Goal: Use online tool/utility: Utilize a website feature to perform a specific function

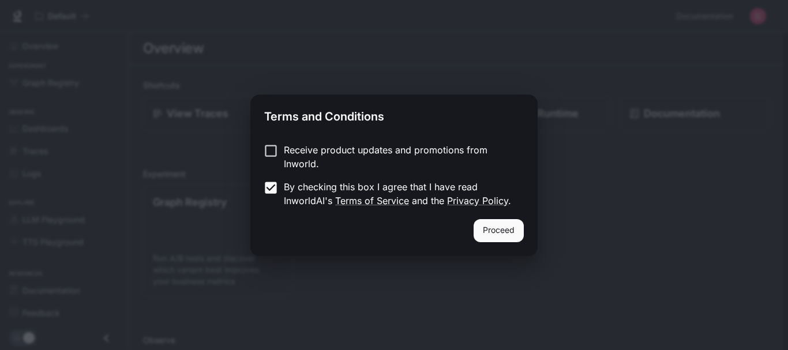
click at [506, 237] on button "Proceed" at bounding box center [499, 230] width 50 height 23
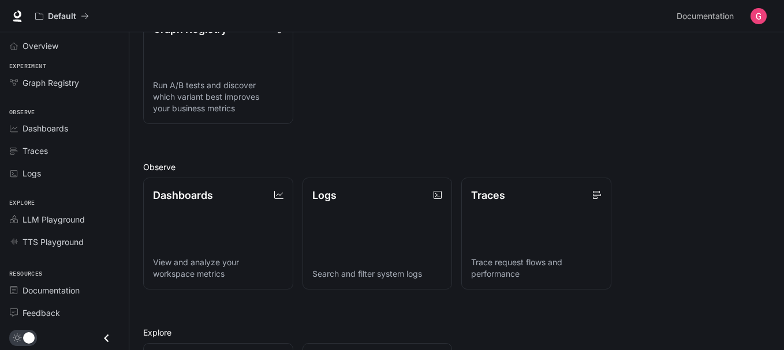
scroll to position [293, 0]
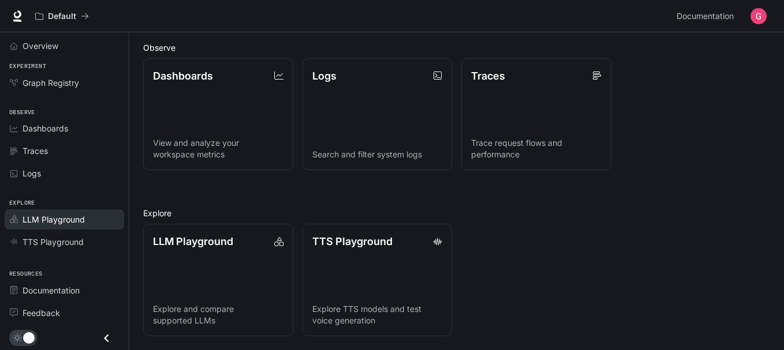
click at [66, 223] on span "LLM Playground" at bounding box center [54, 220] width 62 height 12
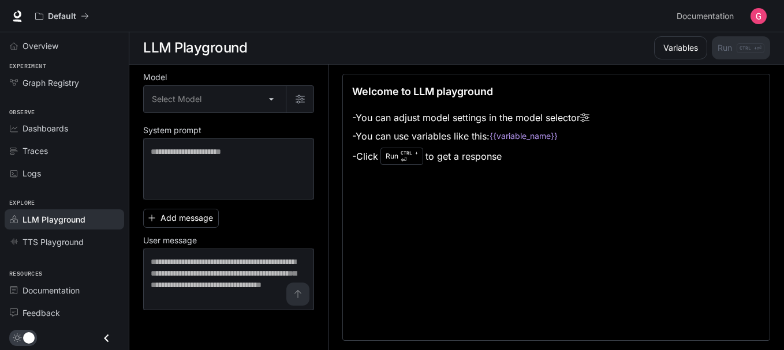
scroll to position [1, 0]
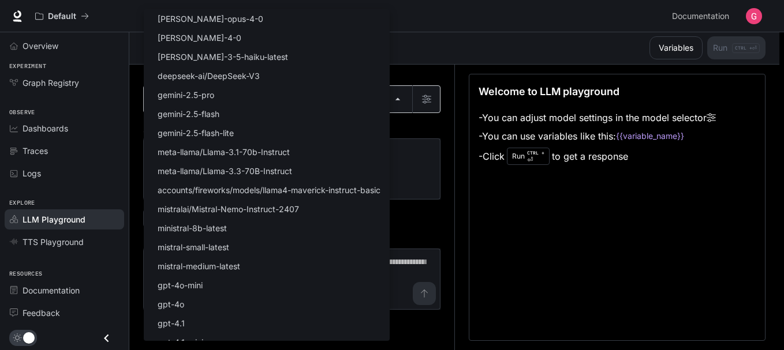
click at [392, 100] on body "Skip to main content Default Documentation Documentation Portal Overview Experi…" at bounding box center [392, 174] width 784 height 351
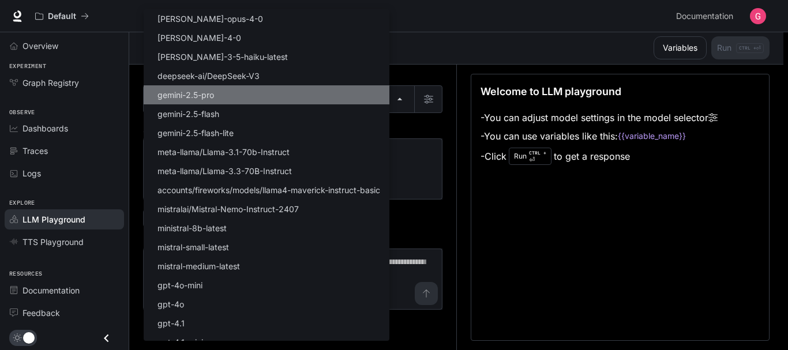
click at [375, 100] on li "gemini-2.5-pro" at bounding box center [267, 94] width 246 height 19
type input "**********"
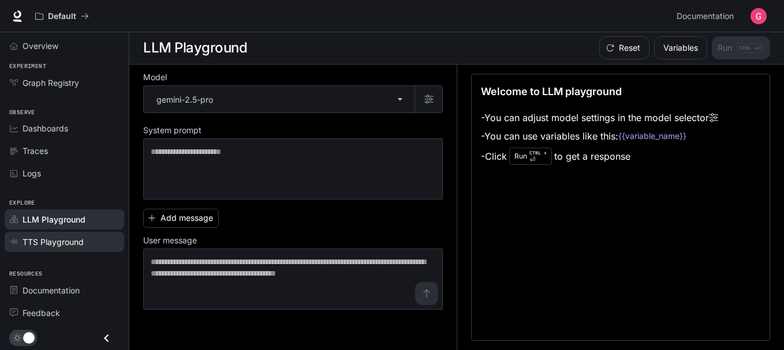
click at [47, 242] on span "TTS Playground" at bounding box center [53, 242] width 61 height 12
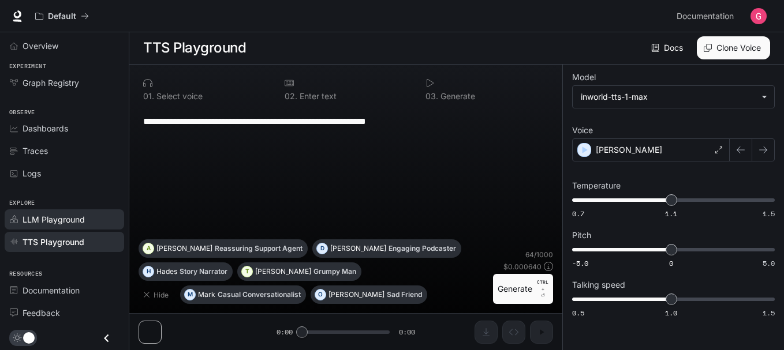
click at [57, 220] on span "LLM Playground" at bounding box center [54, 220] width 62 height 12
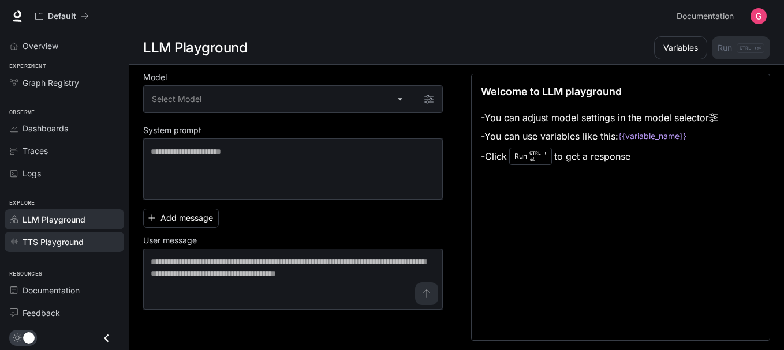
click at [51, 245] on span "TTS Playground" at bounding box center [53, 242] width 61 height 12
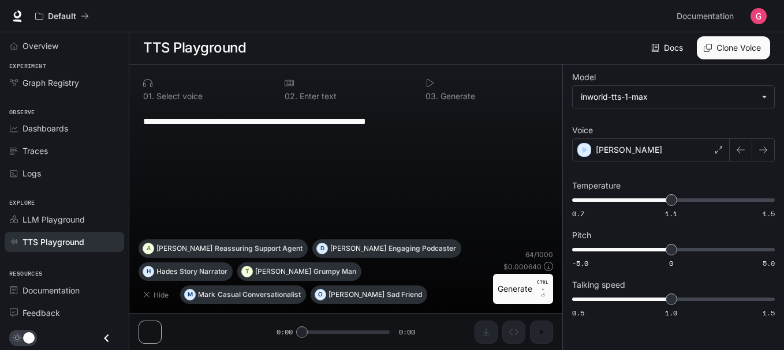
drag, startPoint x: 36, startPoint y: 0, endPoint x: 293, endPoint y: 201, distance: 325.6
click at [293, 201] on div "**********" at bounding box center [346, 173] width 414 height 132
drag, startPoint x: 721, startPoint y: 1, endPoint x: 283, endPoint y: 204, distance: 483.4
click at [283, 204] on div "**********" at bounding box center [346, 173] width 414 height 132
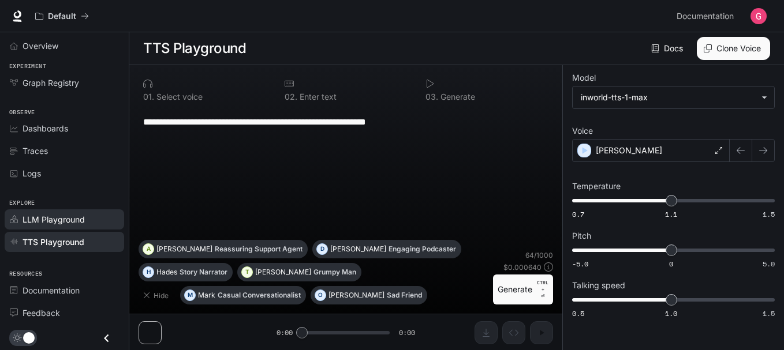
click at [33, 221] on span "LLM Playground" at bounding box center [54, 220] width 62 height 12
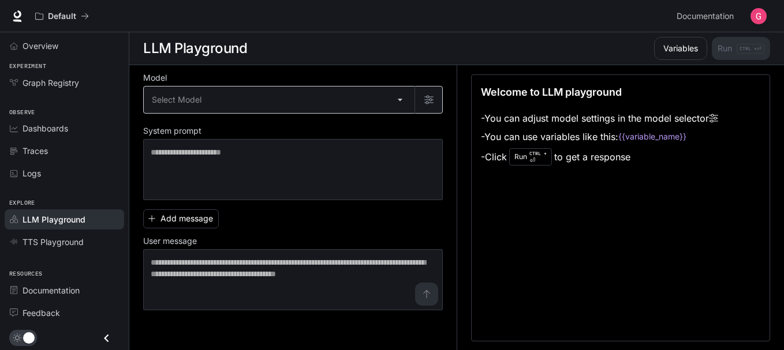
click at [398, 100] on body "Skip to main content Default Documentation Documentation Portal Overview Experi…" at bounding box center [392, 175] width 784 height 351
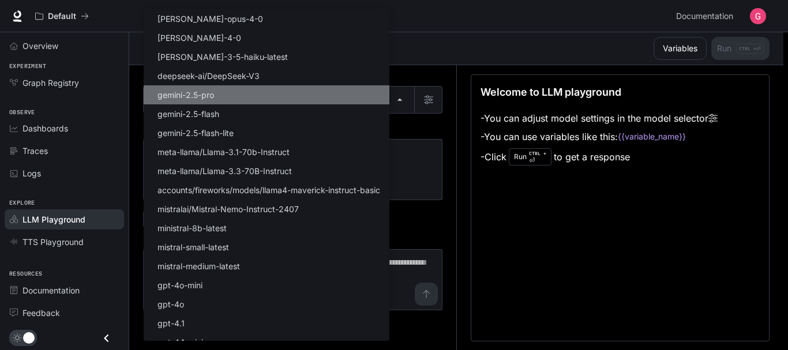
click at [199, 98] on p "gemini-2.5-pro" at bounding box center [186, 95] width 57 height 12
type input "**********"
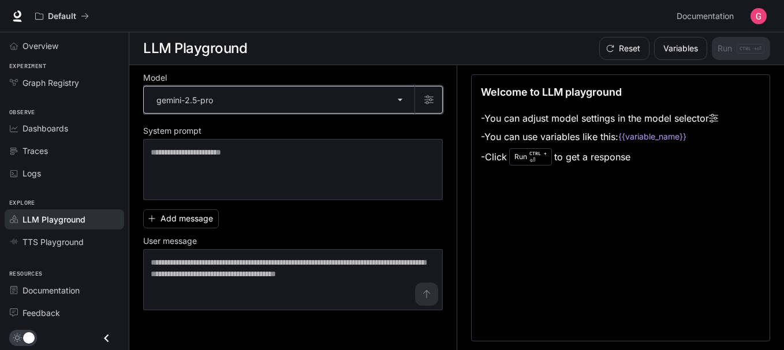
scroll to position [1, 0]
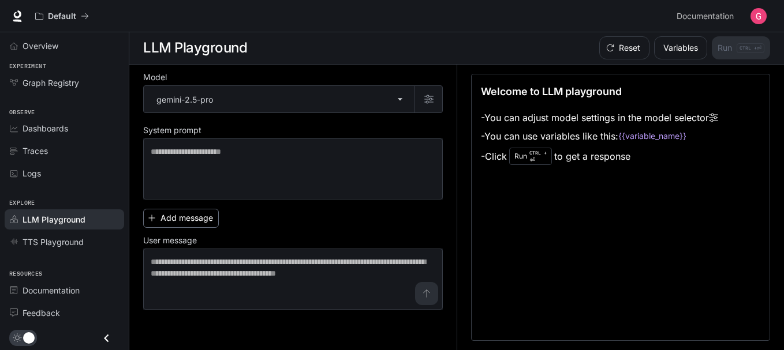
click at [171, 219] on button "Add message" at bounding box center [181, 218] width 76 height 19
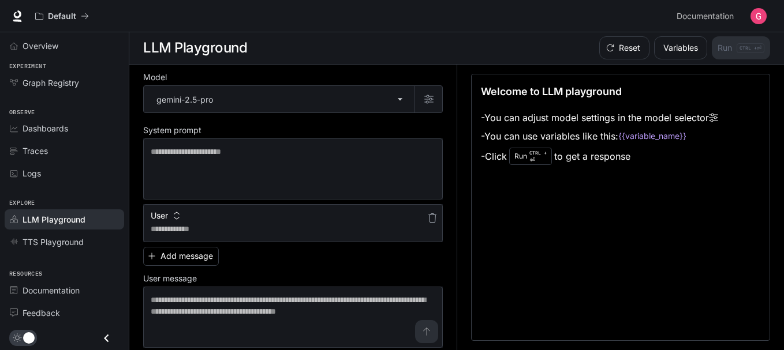
click at [174, 220] on button "User" at bounding box center [165, 216] width 35 height 18
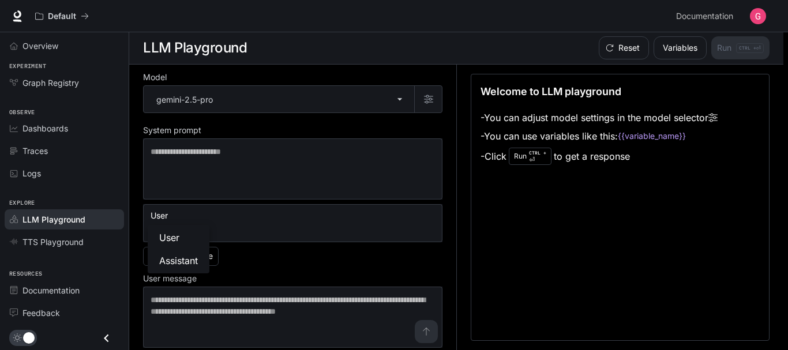
click at [276, 264] on div at bounding box center [394, 175] width 788 height 350
